Goal: Navigation & Orientation: Find specific page/section

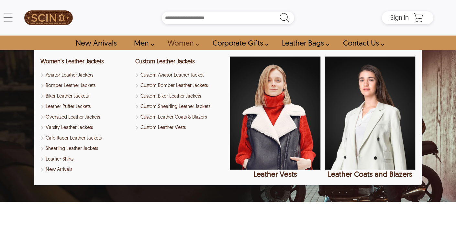
click at [183, 44] on link "Women" at bounding box center [181, 43] width 42 height 15
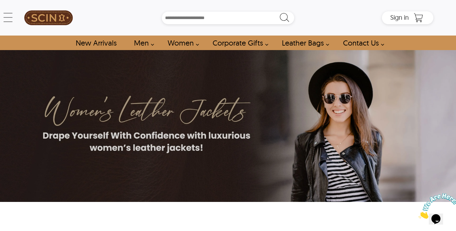
click at [183, 44] on link "Women" at bounding box center [181, 43] width 42 height 15
click at [178, 44] on link "Women" at bounding box center [181, 43] width 42 height 15
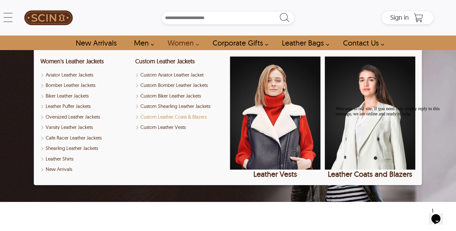
click at [181, 117] on link "Custom Leather Coats & Blazers" at bounding box center [180, 117] width 91 height 7
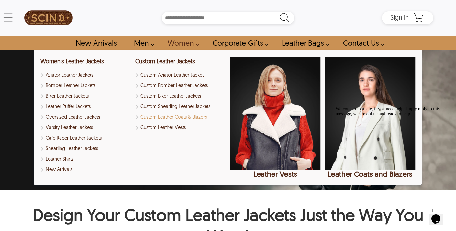
click at [138, 117] on link "Custom Leather Coats & Blazers" at bounding box center [180, 117] width 91 height 7
